Goal: Check status: Check status

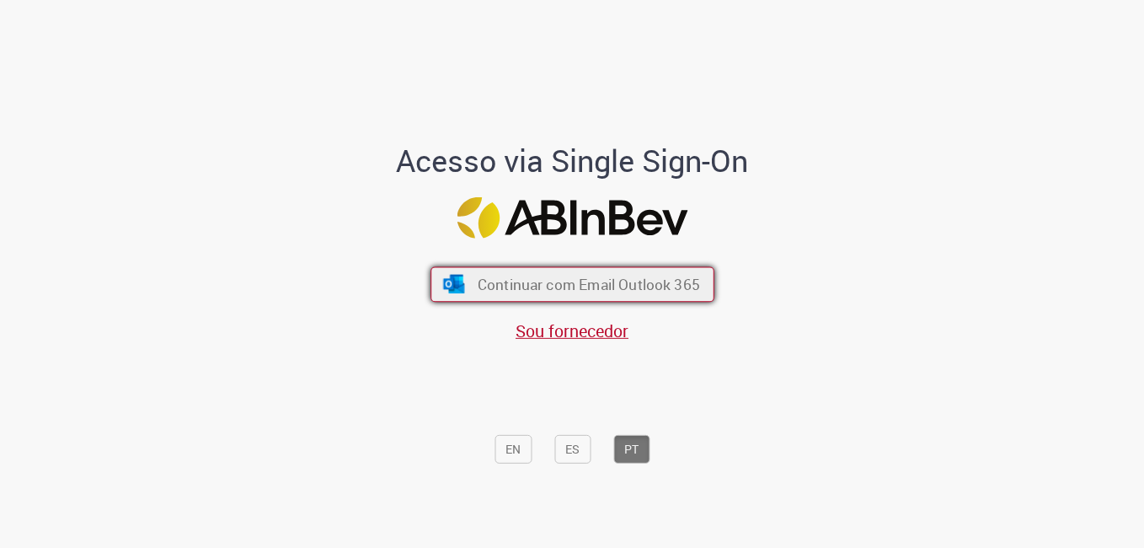
click at [546, 282] on span "Continuar com Email Outlook 365" at bounding box center [588, 284] width 222 height 19
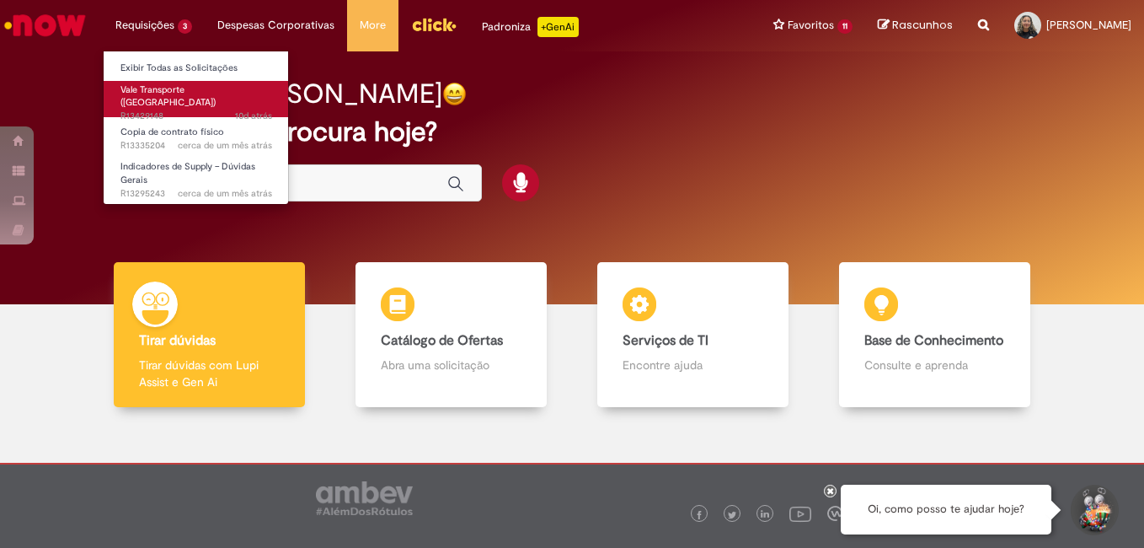
click at [176, 110] on span "10d atrás 10 dias atrás R13429148" at bounding box center [196, 116] width 152 height 13
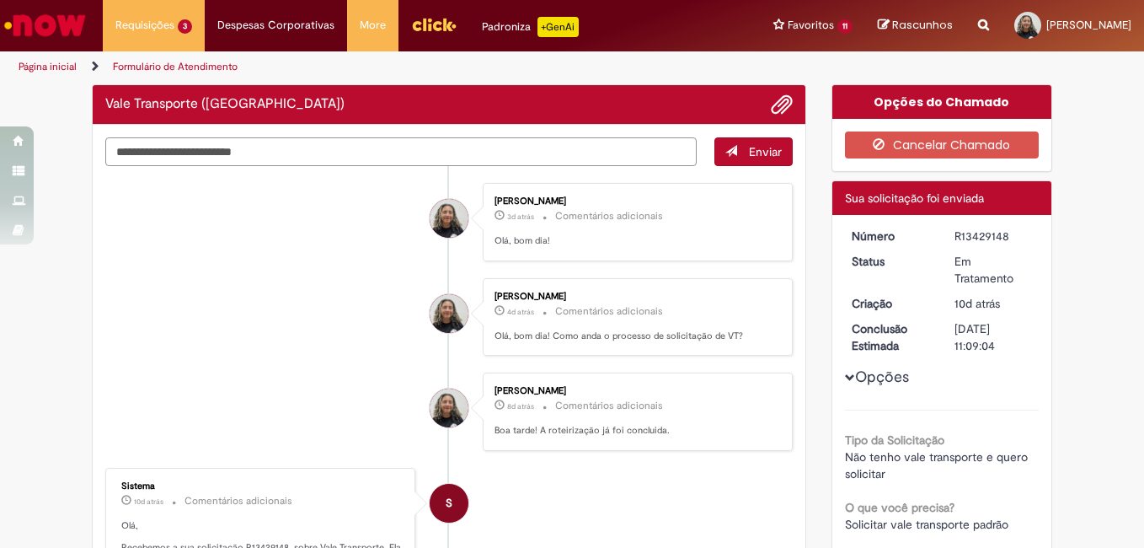
click at [460, 152] on div "Verificar Código de Barras Vale Transporte (VT) Enviar Alinny Silva Moreira 3d …" at bounding box center [449, 497] width 740 height 827
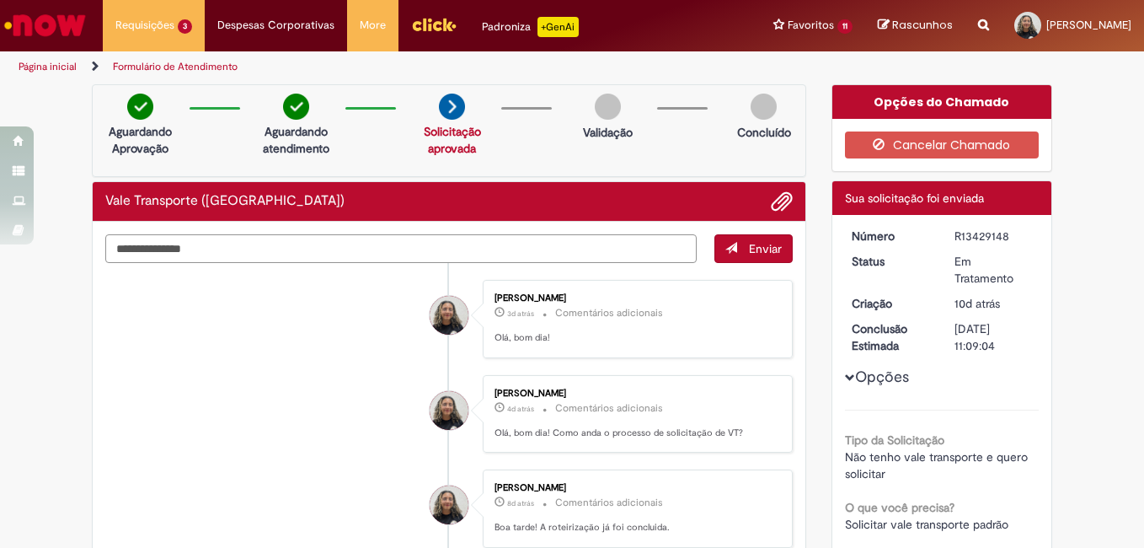
type textarea "**********"
